Goal: Information Seeking & Learning: Learn about a topic

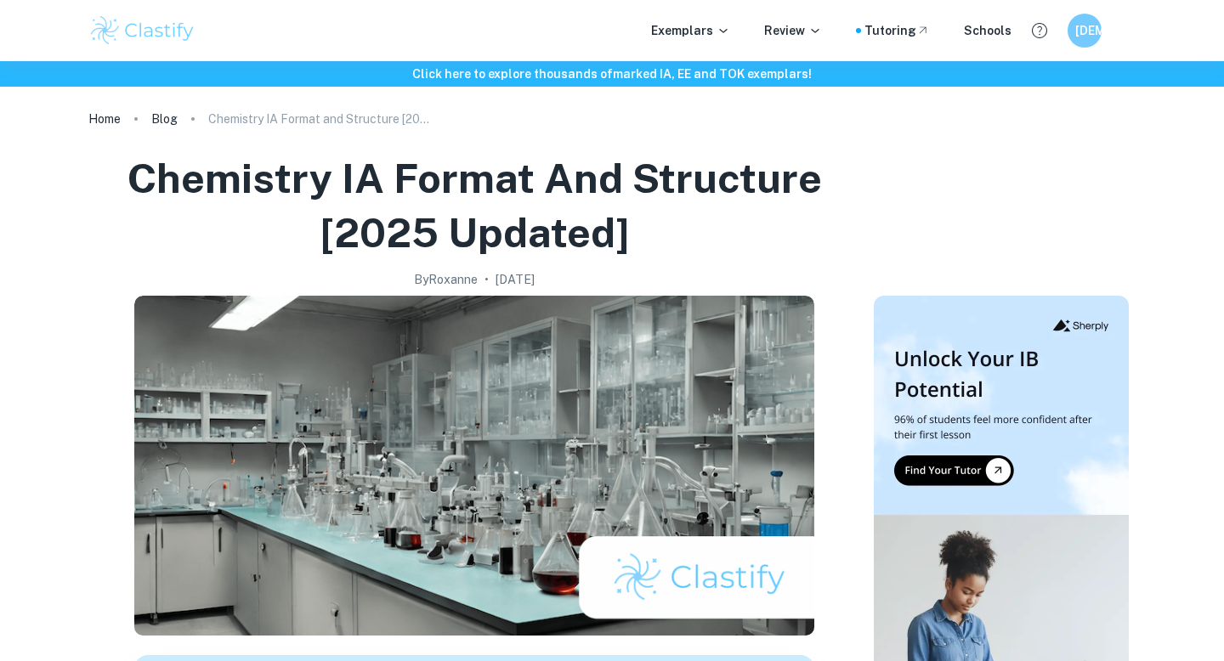
checkbox input "true"
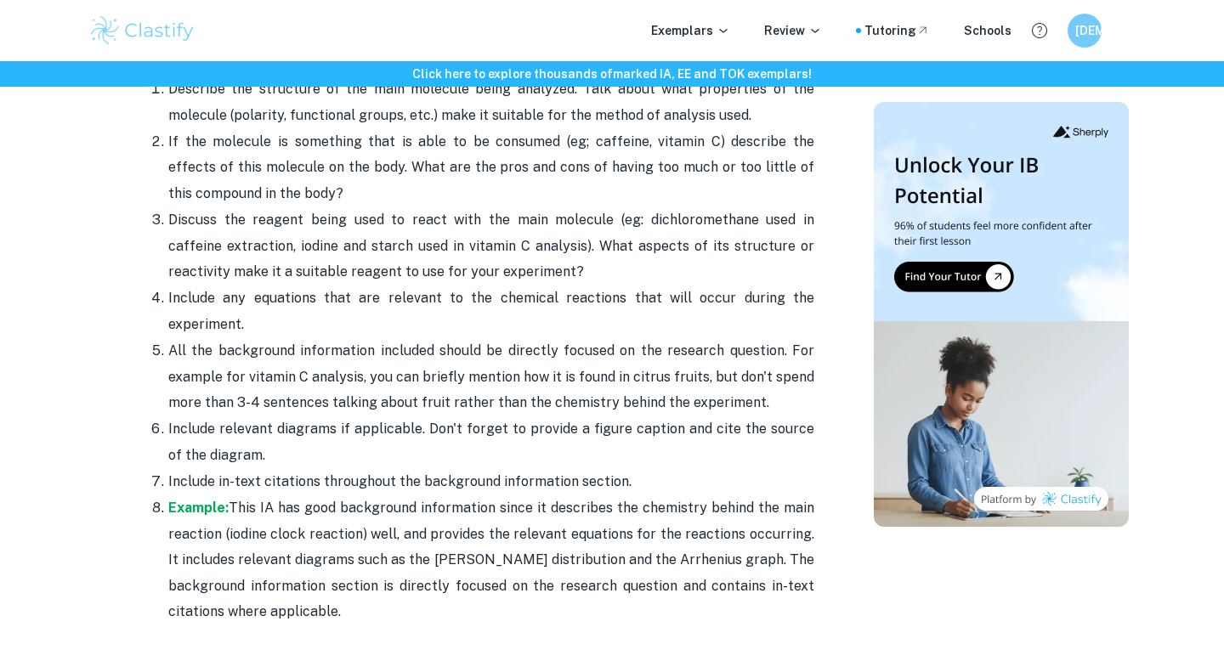
scroll to position [4641, 0]
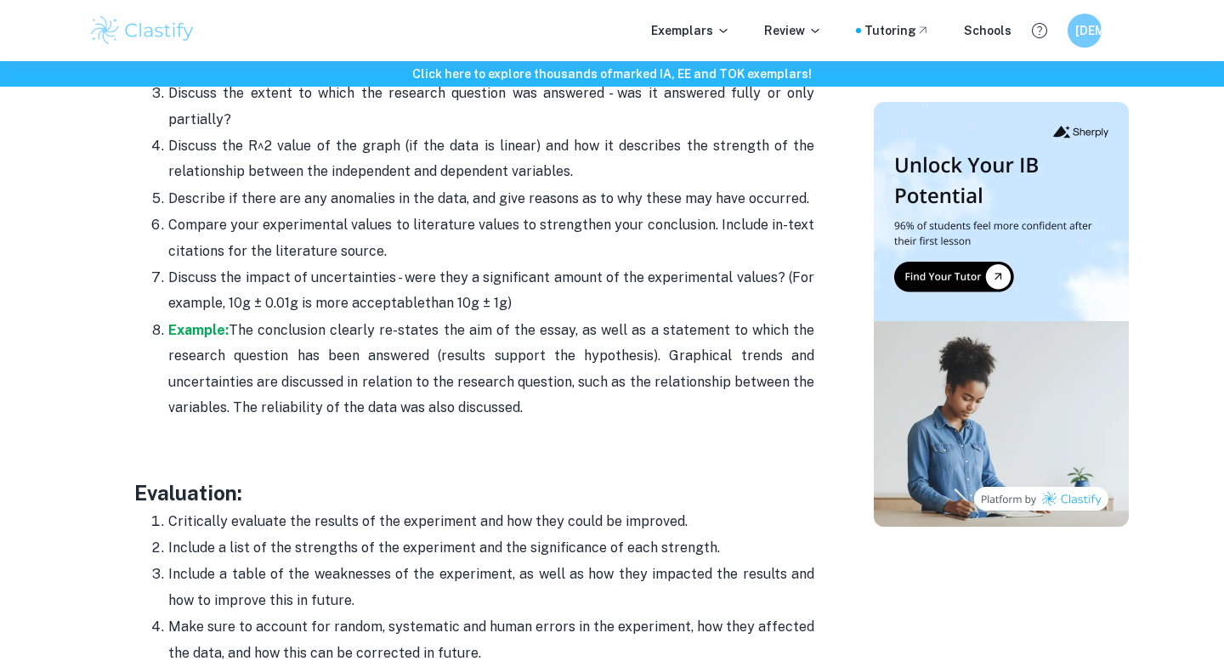
click at [433, 421] on p at bounding box center [474, 434] width 680 height 26
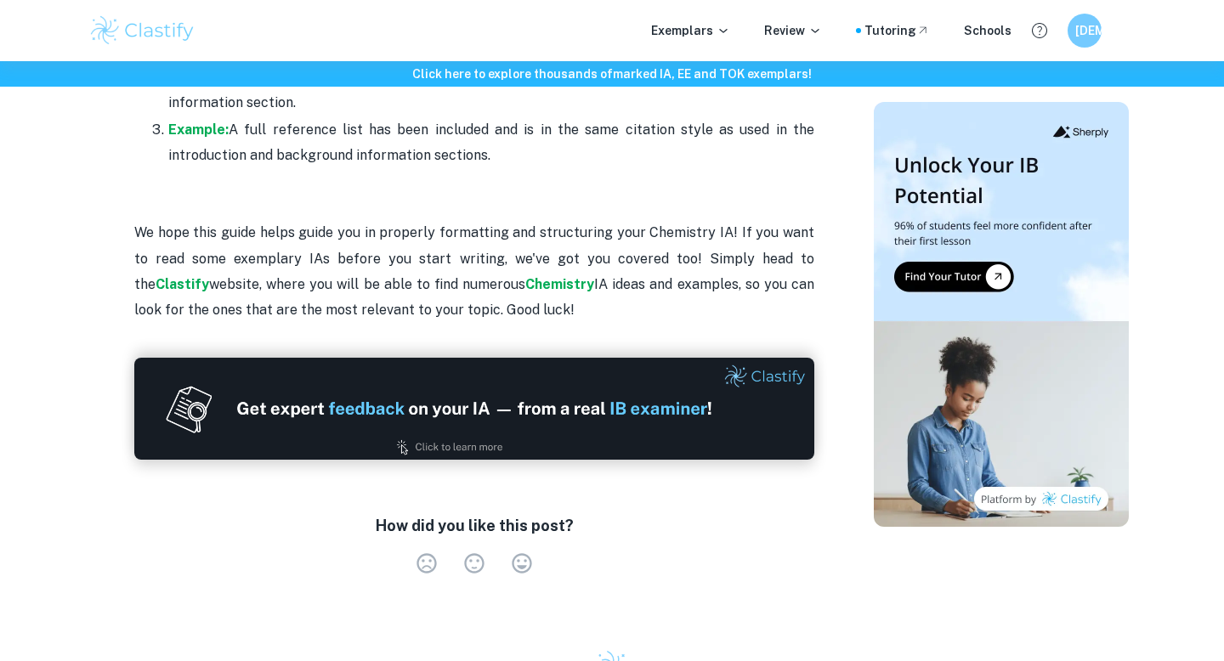
scroll to position [5630, 0]
